Goal: Participate in discussion: Engage in conversation with other users on a specific topic

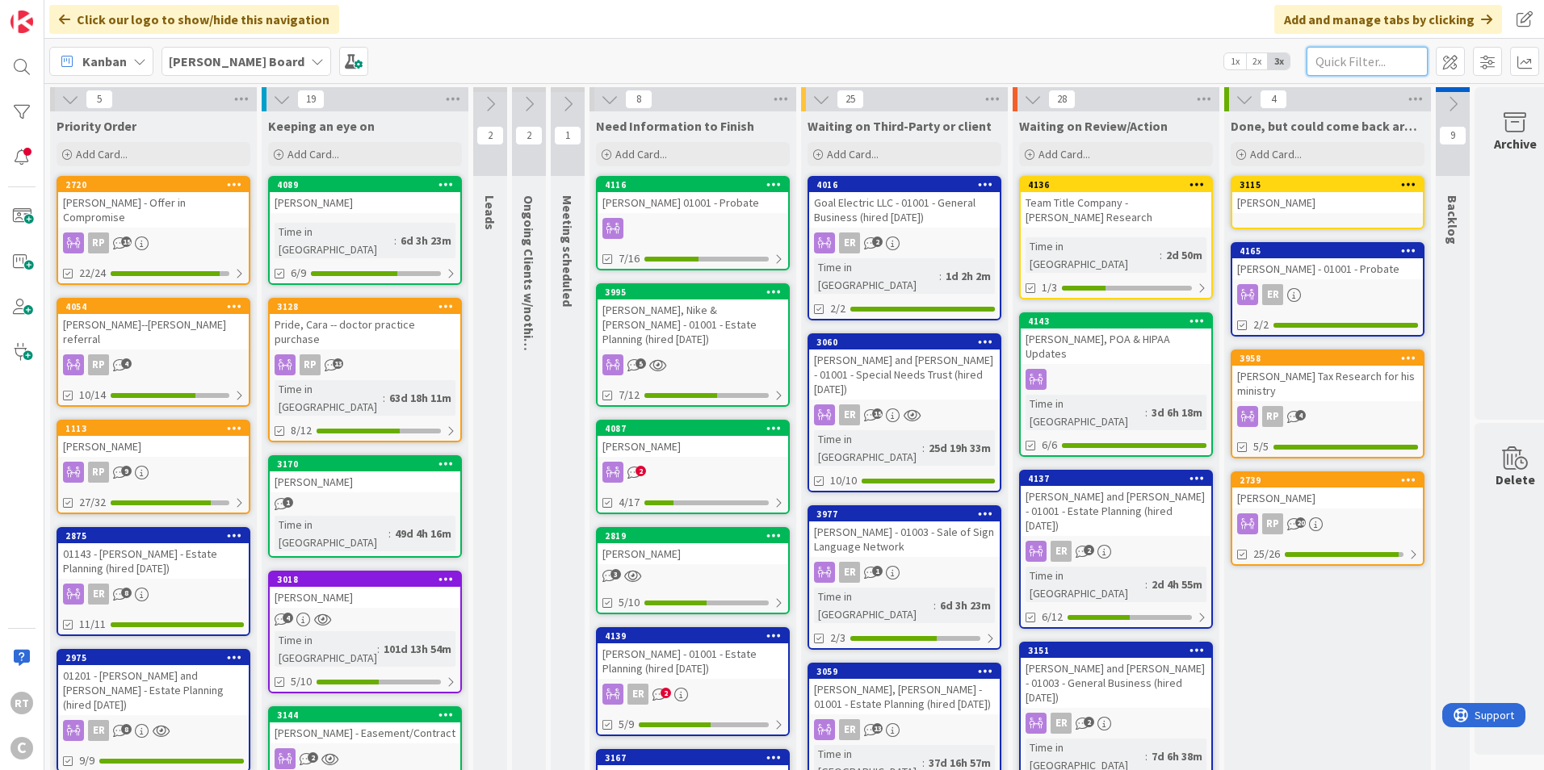
click at [1355, 58] on input "text" at bounding box center [1366, 61] width 121 height 29
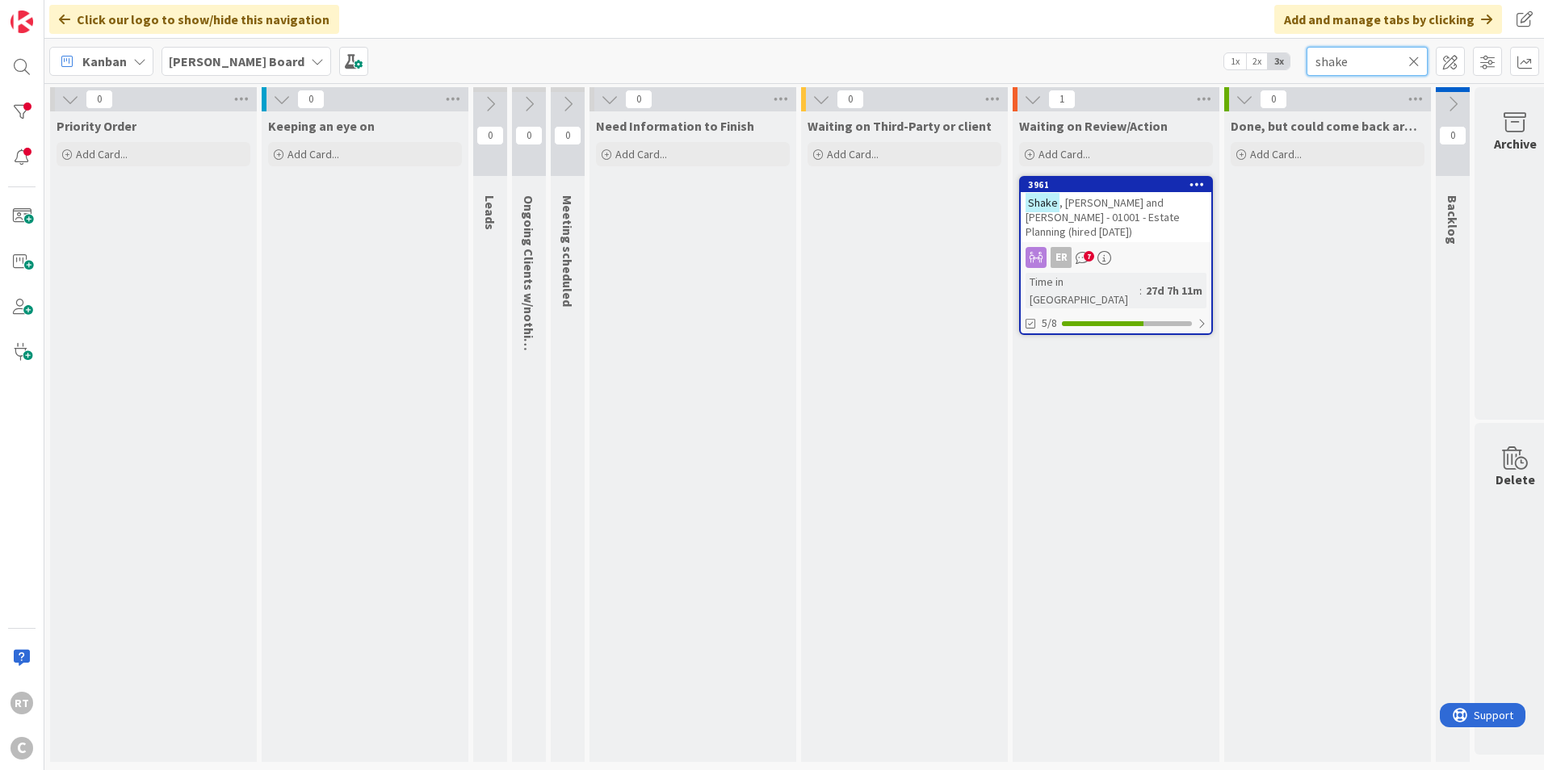
type input "shake"
click at [1117, 218] on span ", [PERSON_NAME] and [PERSON_NAME] - 01001 - Estate Planning (hired [DATE])" at bounding box center [1102, 217] width 154 height 44
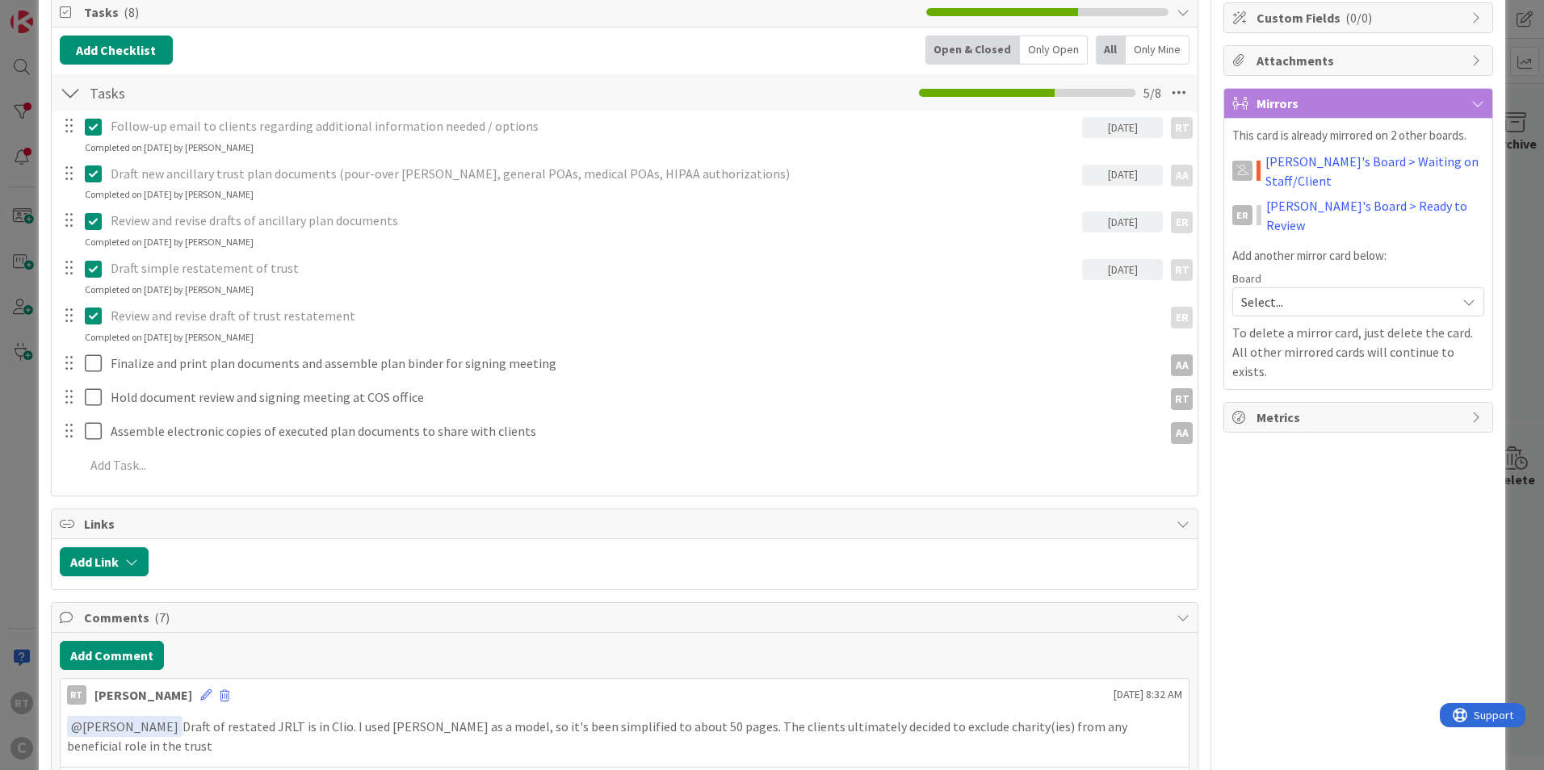
scroll to position [404, 0]
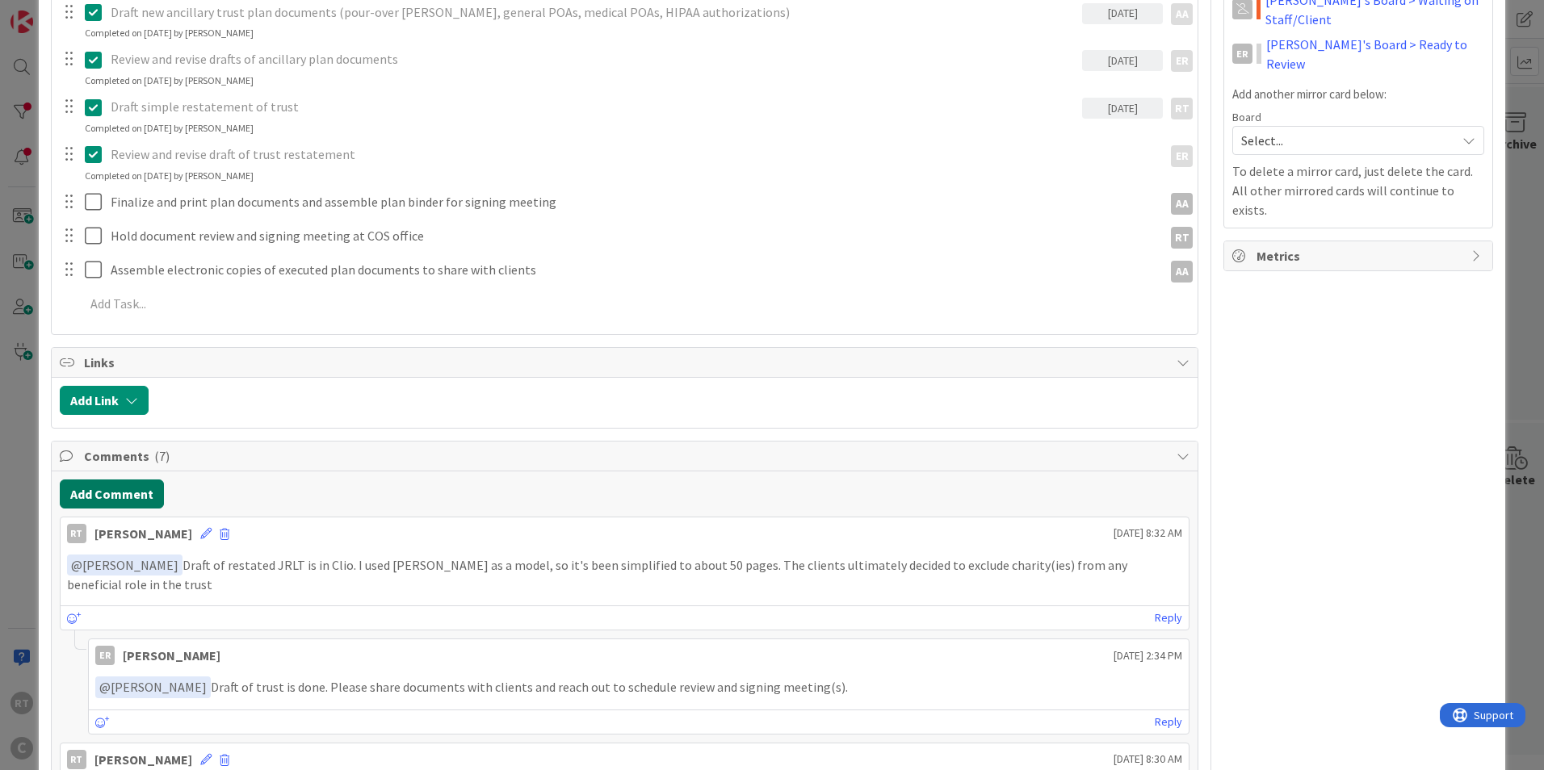
click at [135, 492] on button "Add Comment" at bounding box center [112, 494] width 104 height 29
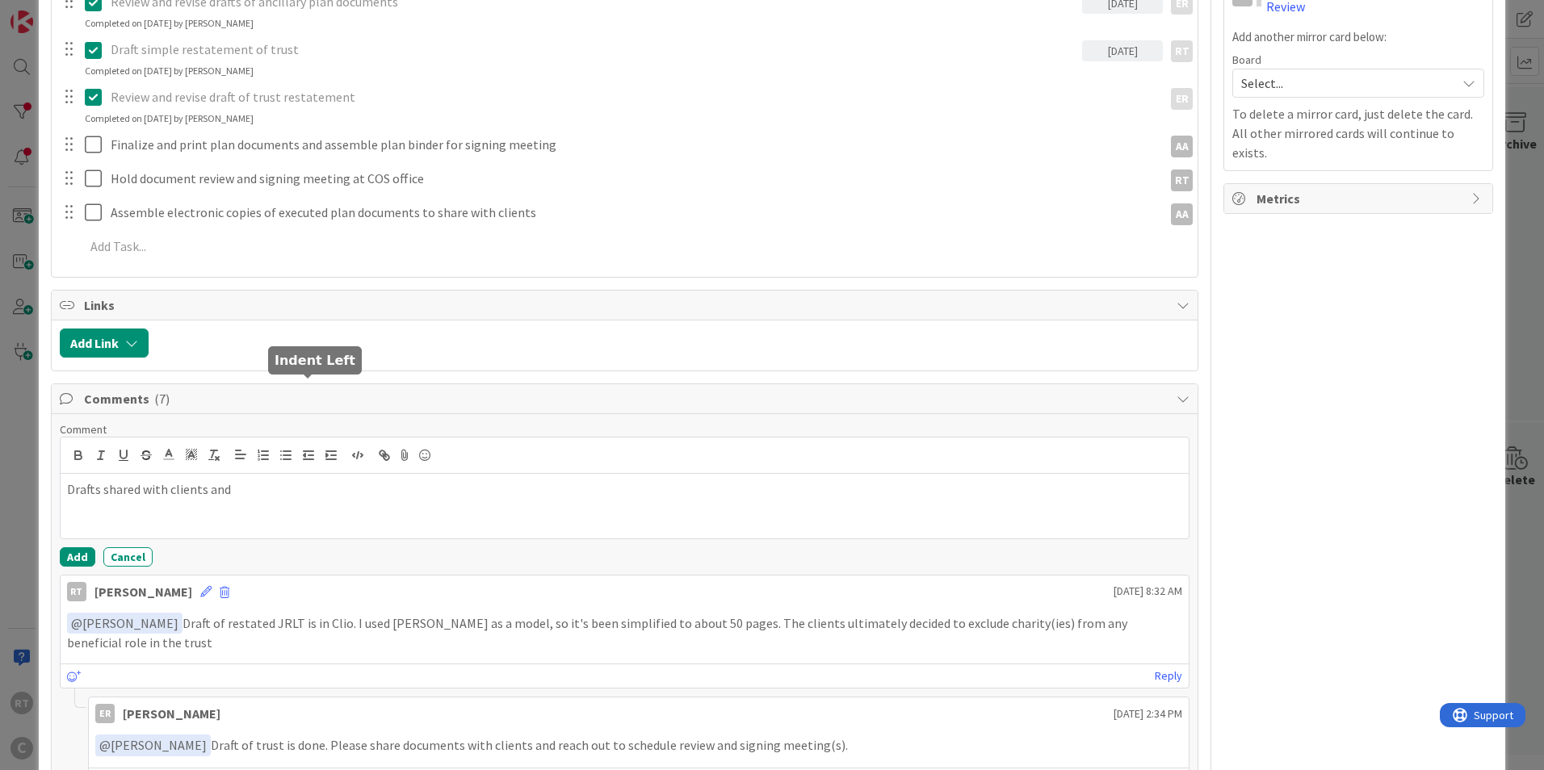
scroll to position [565, 0]
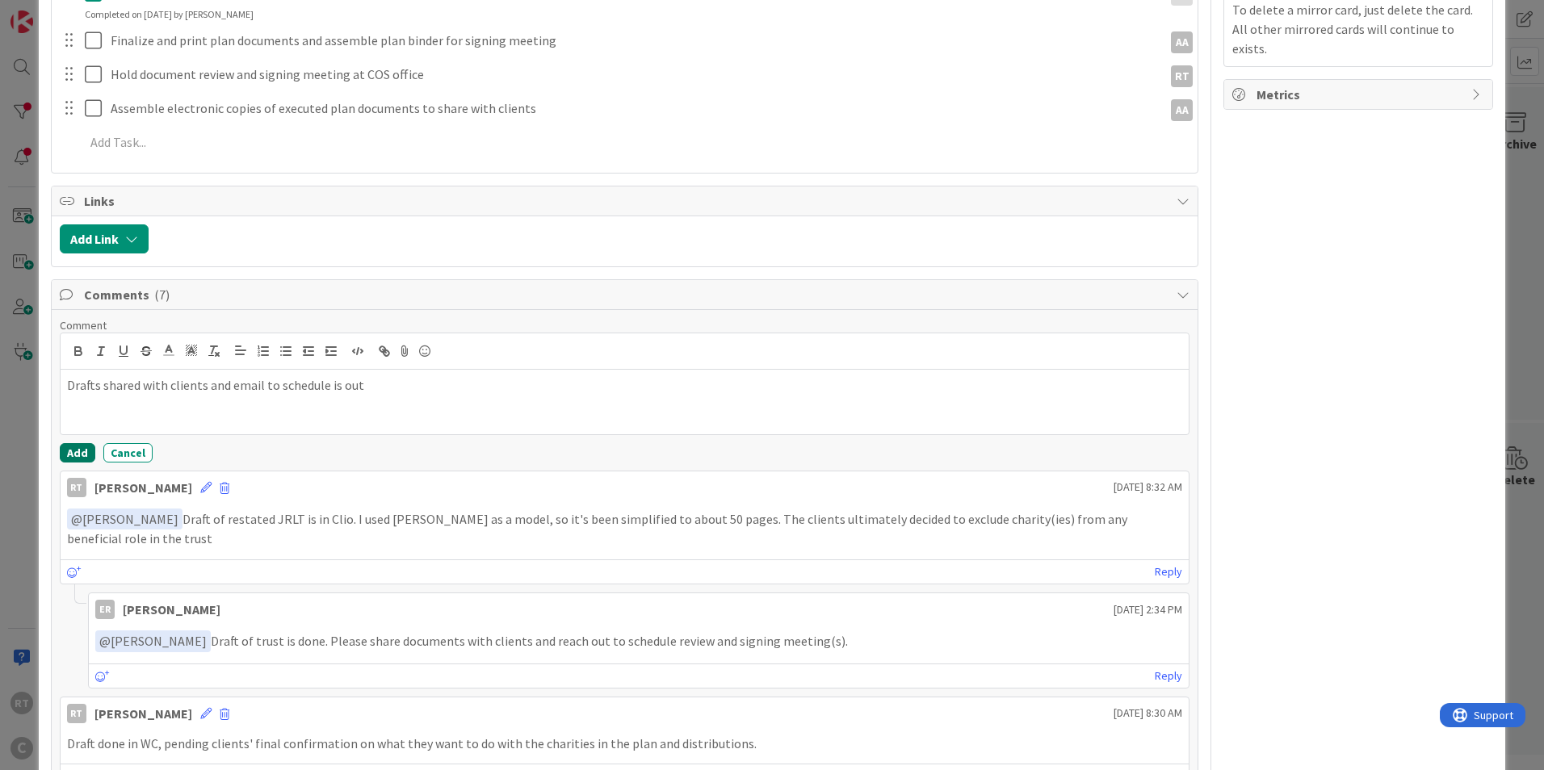
click at [77, 443] on button "Add" at bounding box center [78, 452] width 36 height 19
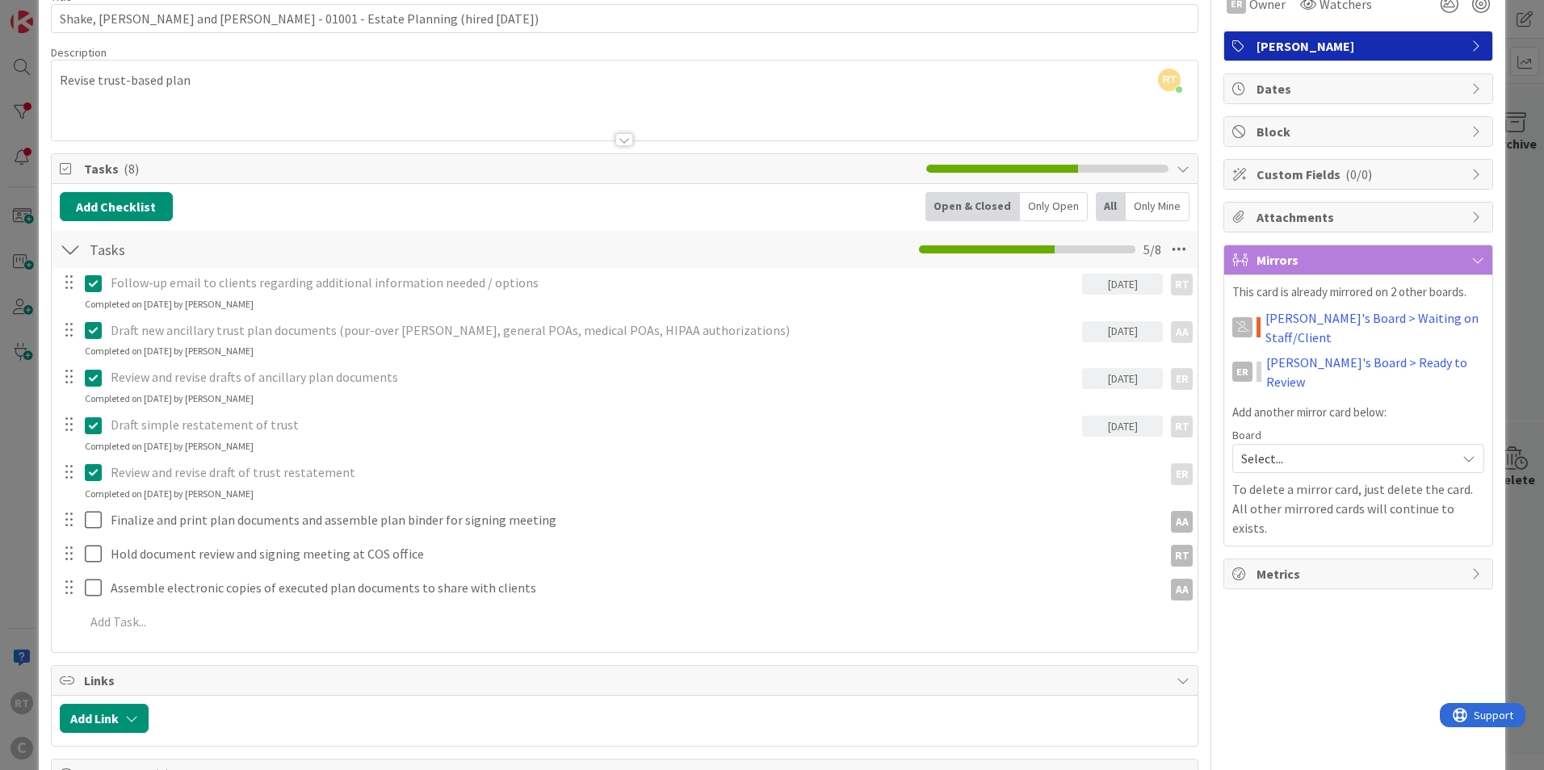
scroll to position [0, 0]
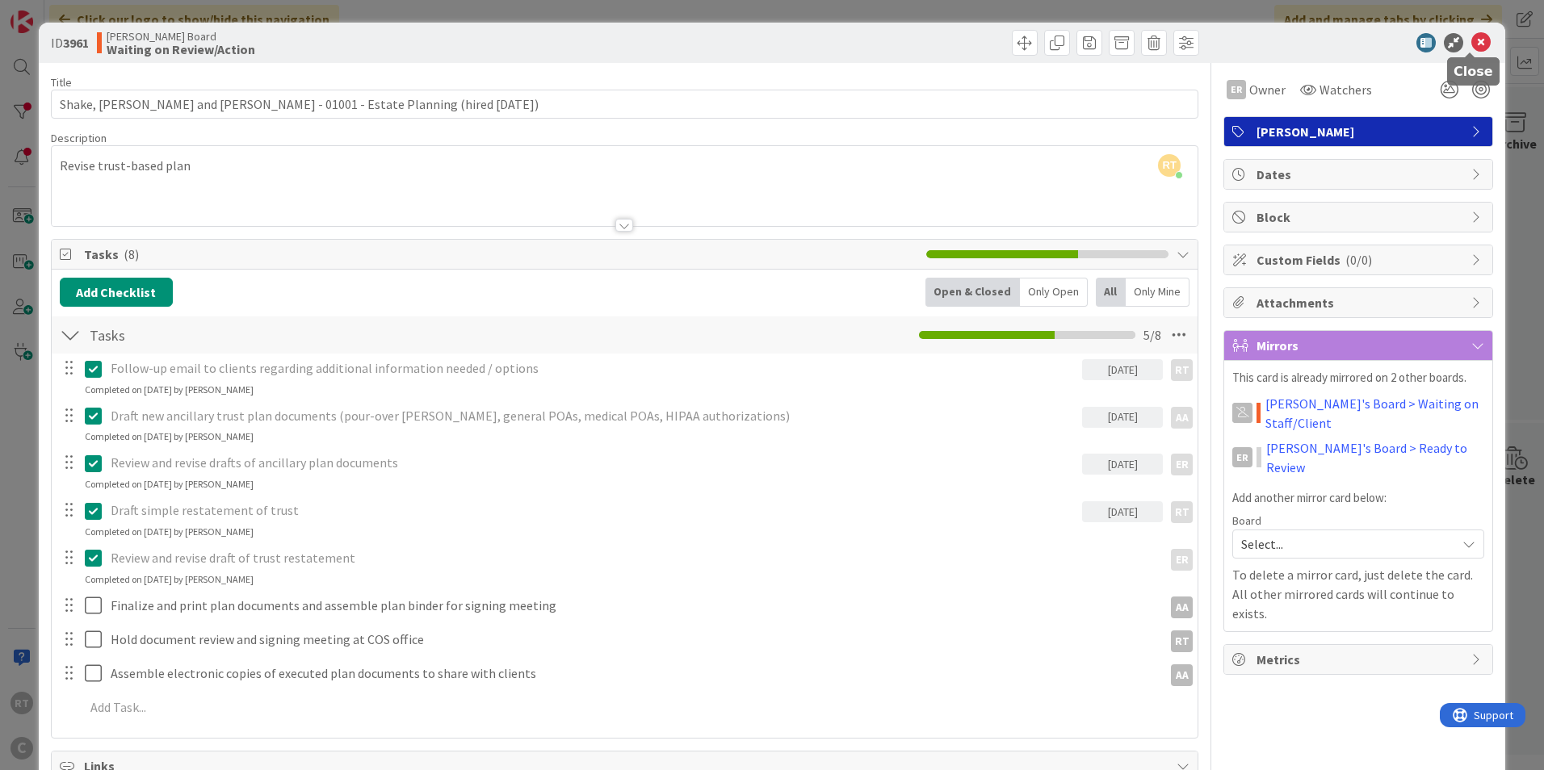
click at [1477, 41] on icon at bounding box center [1480, 42] width 19 height 19
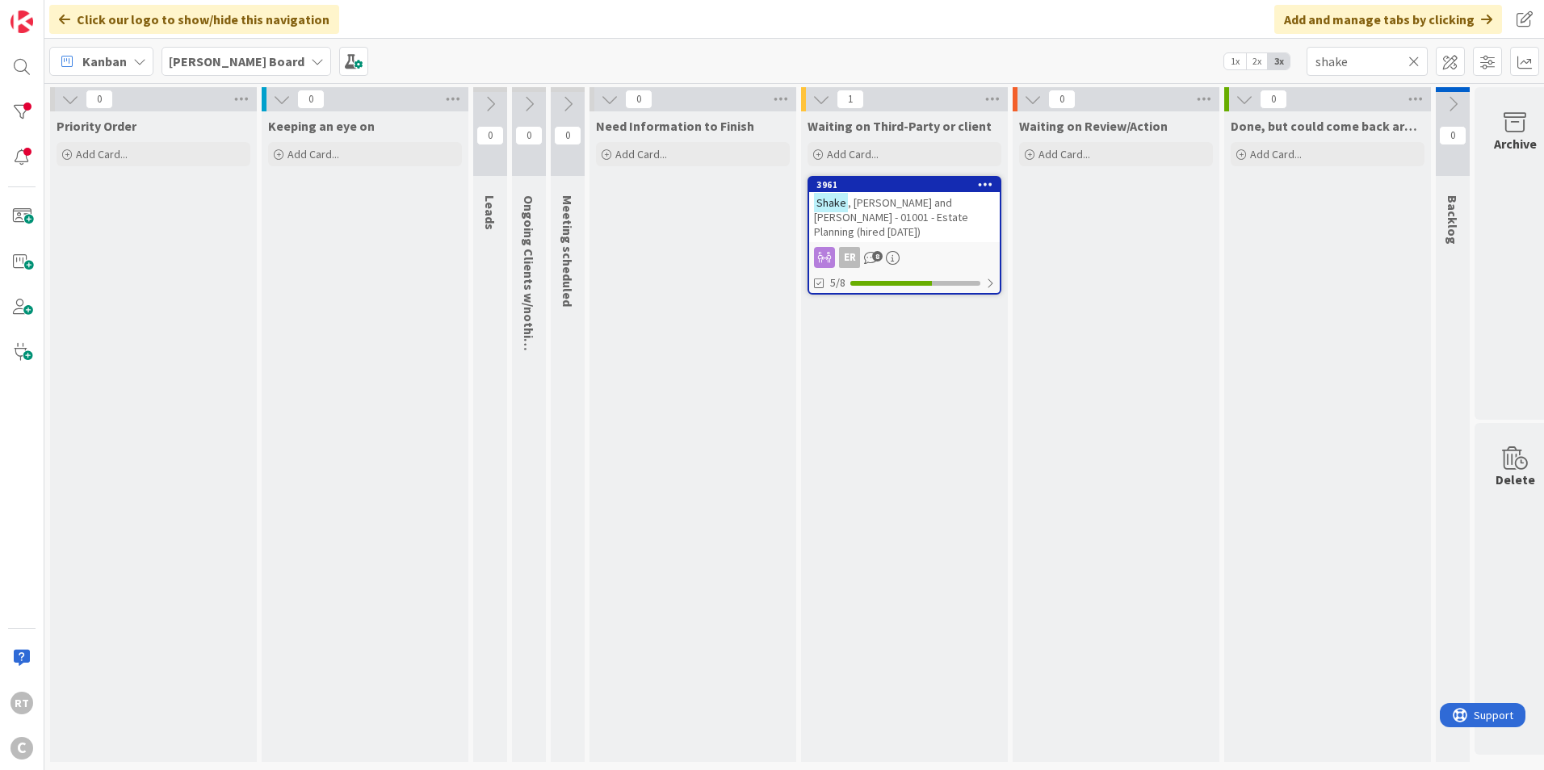
click at [1412, 60] on icon at bounding box center [1413, 61] width 11 height 15
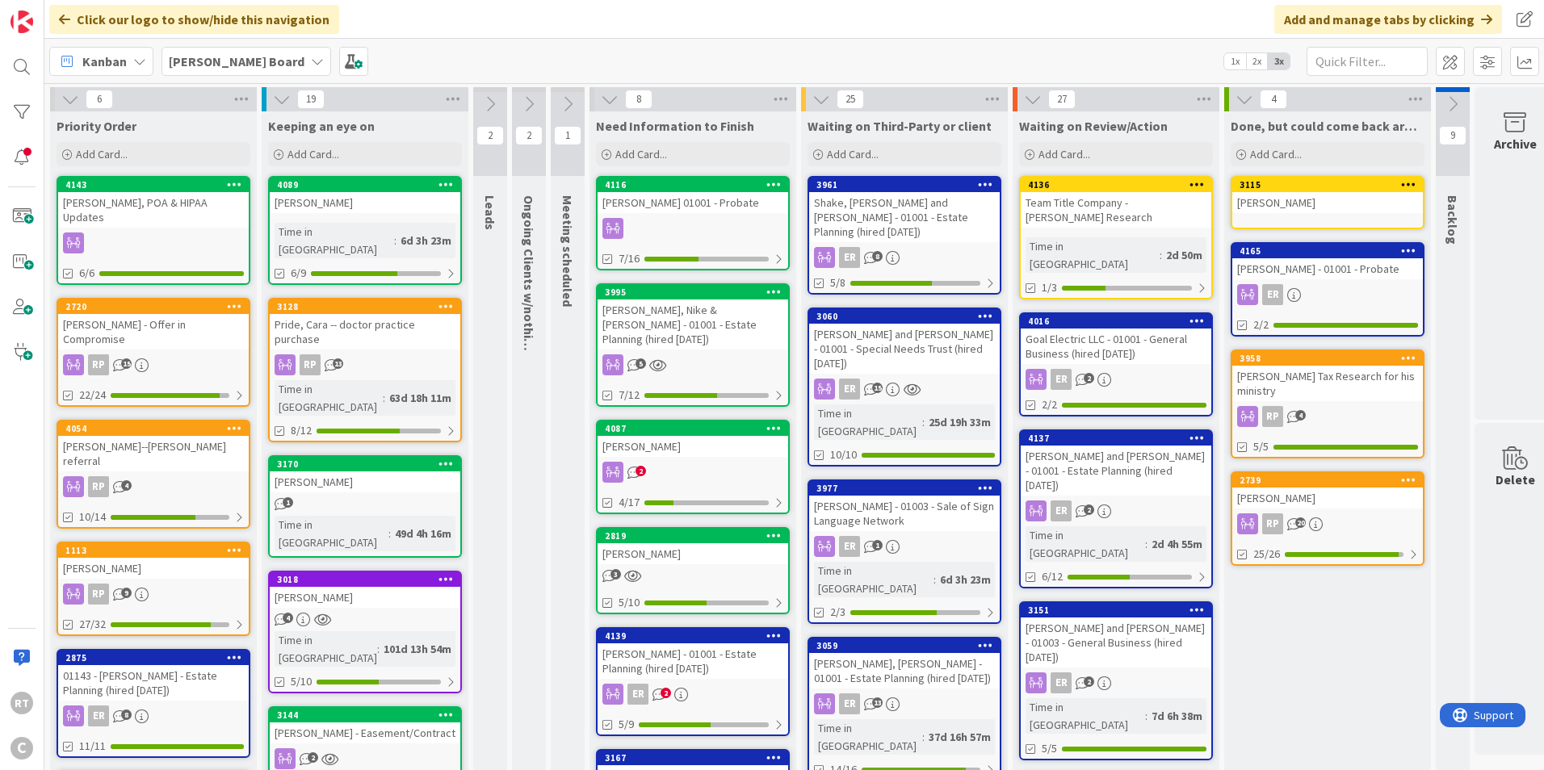
click at [167, 199] on div "[PERSON_NAME], POA & HIPAA Updates" at bounding box center [153, 210] width 191 height 36
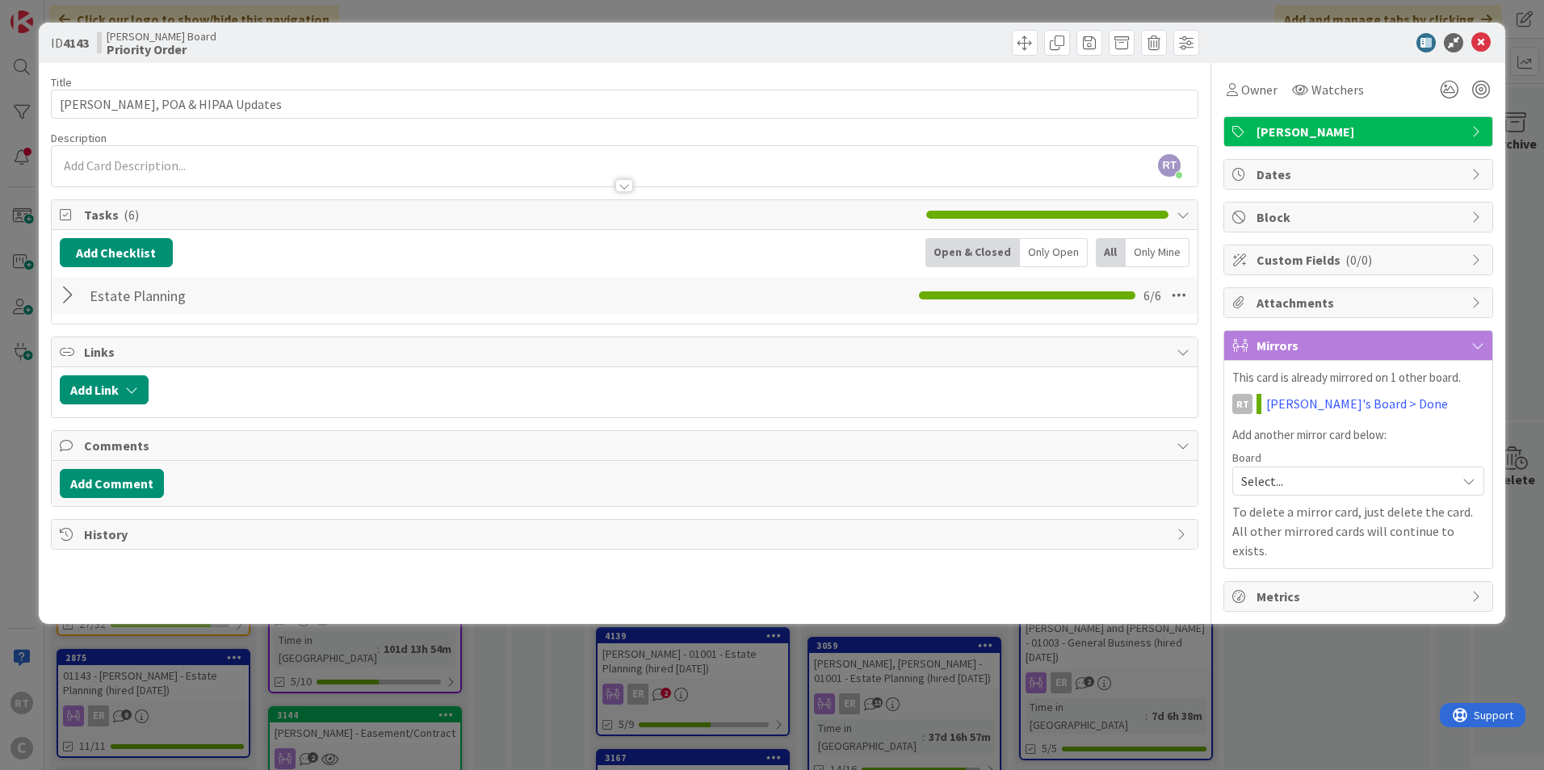
click at [71, 297] on div at bounding box center [70, 295] width 21 height 29
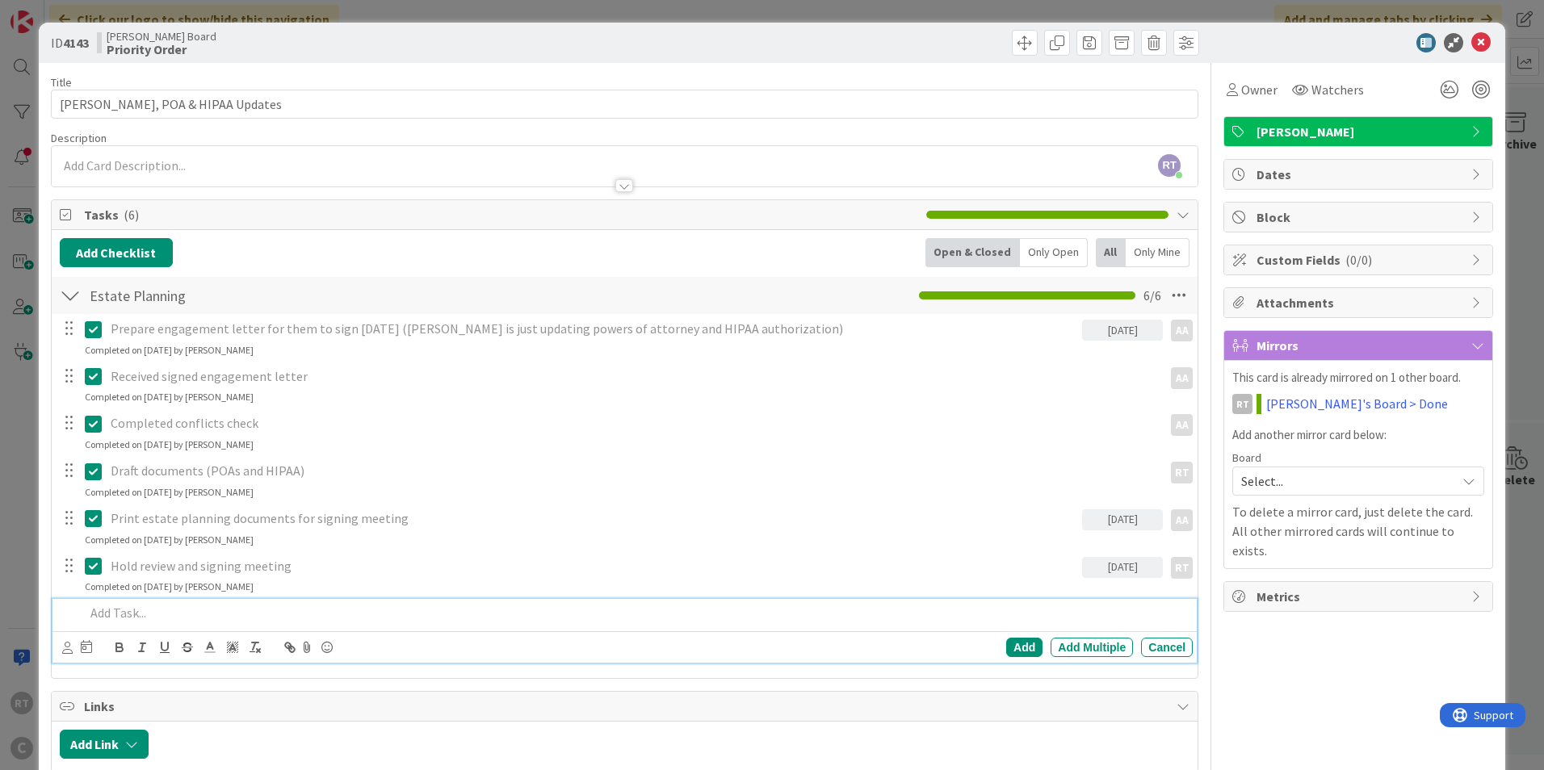
click at [135, 610] on p at bounding box center [635, 613] width 1101 height 19
click at [64, 652] on icon at bounding box center [67, 648] width 10 height 12
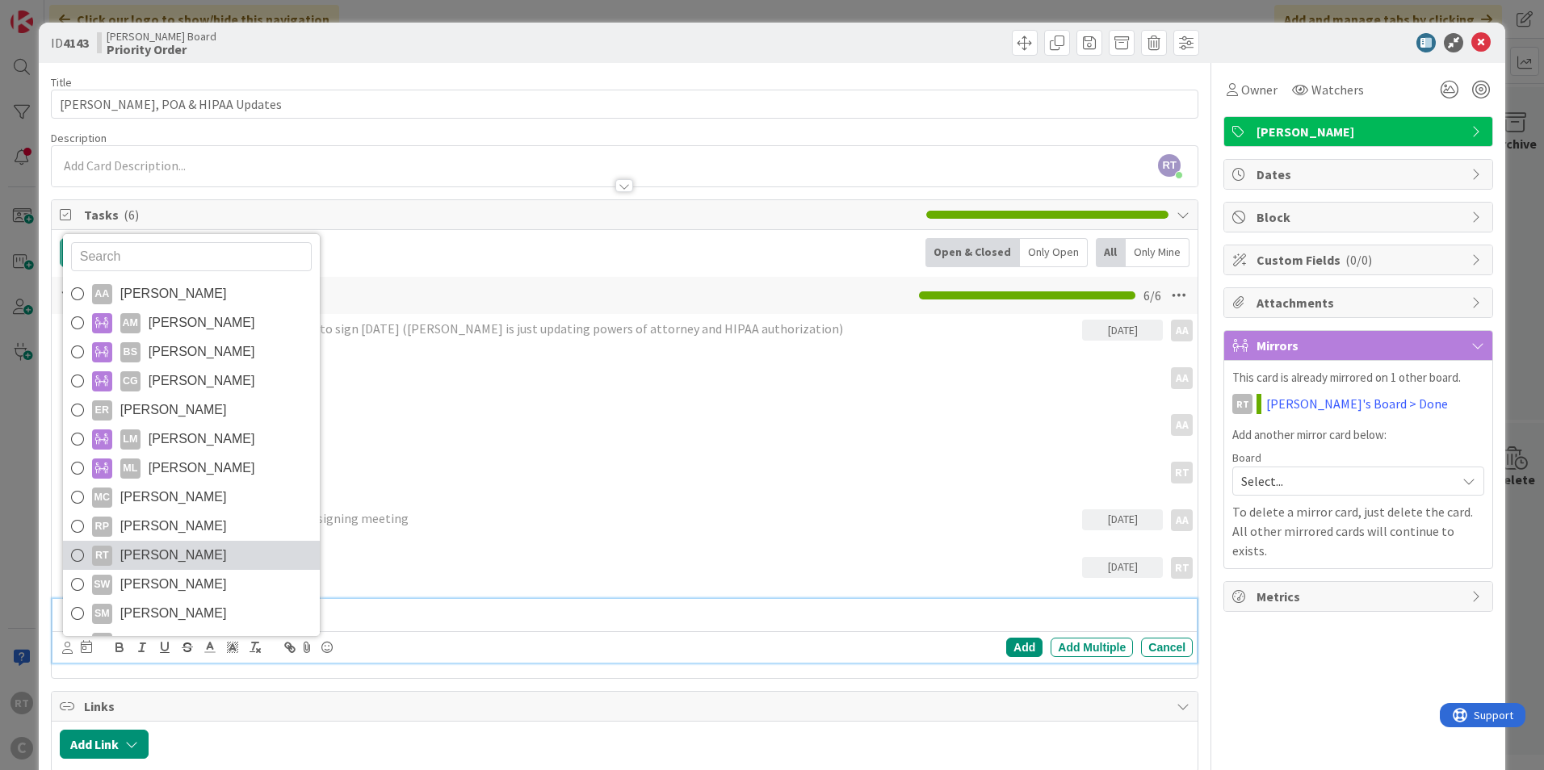
click at [149, 555] on span "[PERSON_NAME]" at bounding box center [173, 555] width 107 height 24
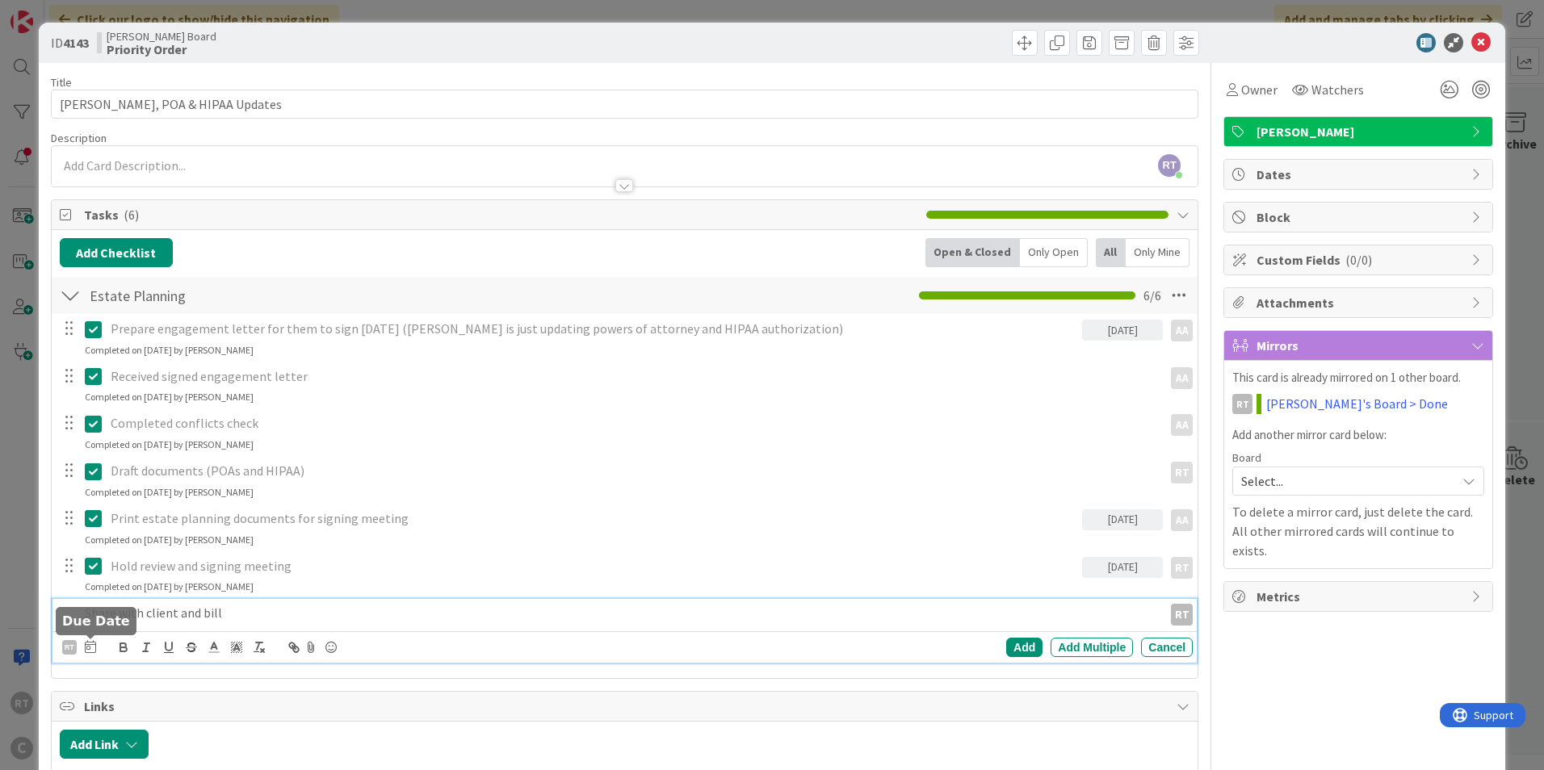
click at [90, 643] on icon at bounding box center [90, 646] width 11 height 13
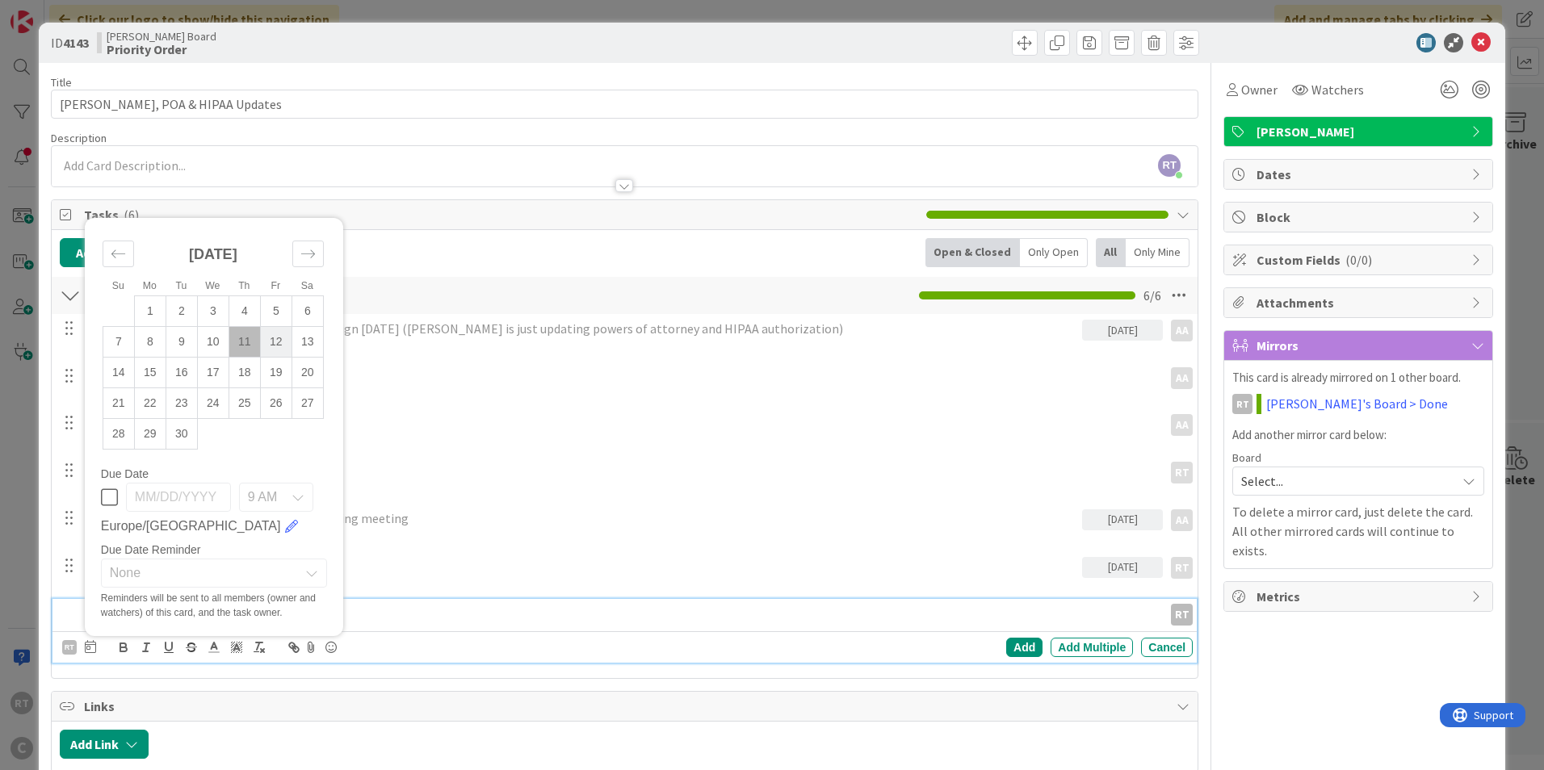
click at [272, 351] on td "12" at bounding box center [275, 342] width 31 height 31
click at [1027, 643] on div "Add" at bounding box center [1024, 647] width 36 height 19
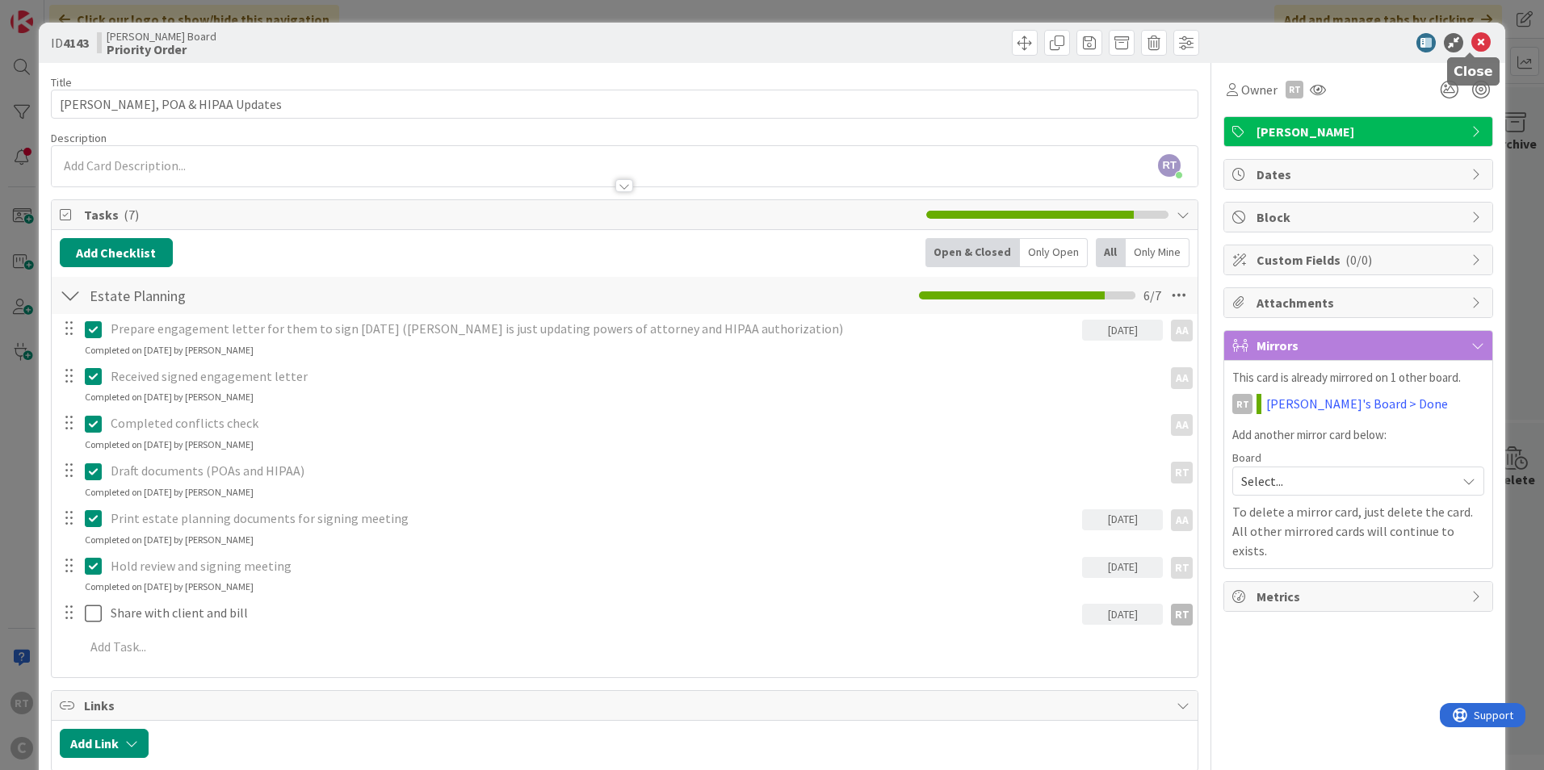
click at [1477, 40] on icon at bounding box center [1480, 42] width 19 height 19
